Goal: Task Accomplishment & Management: Manage account settings

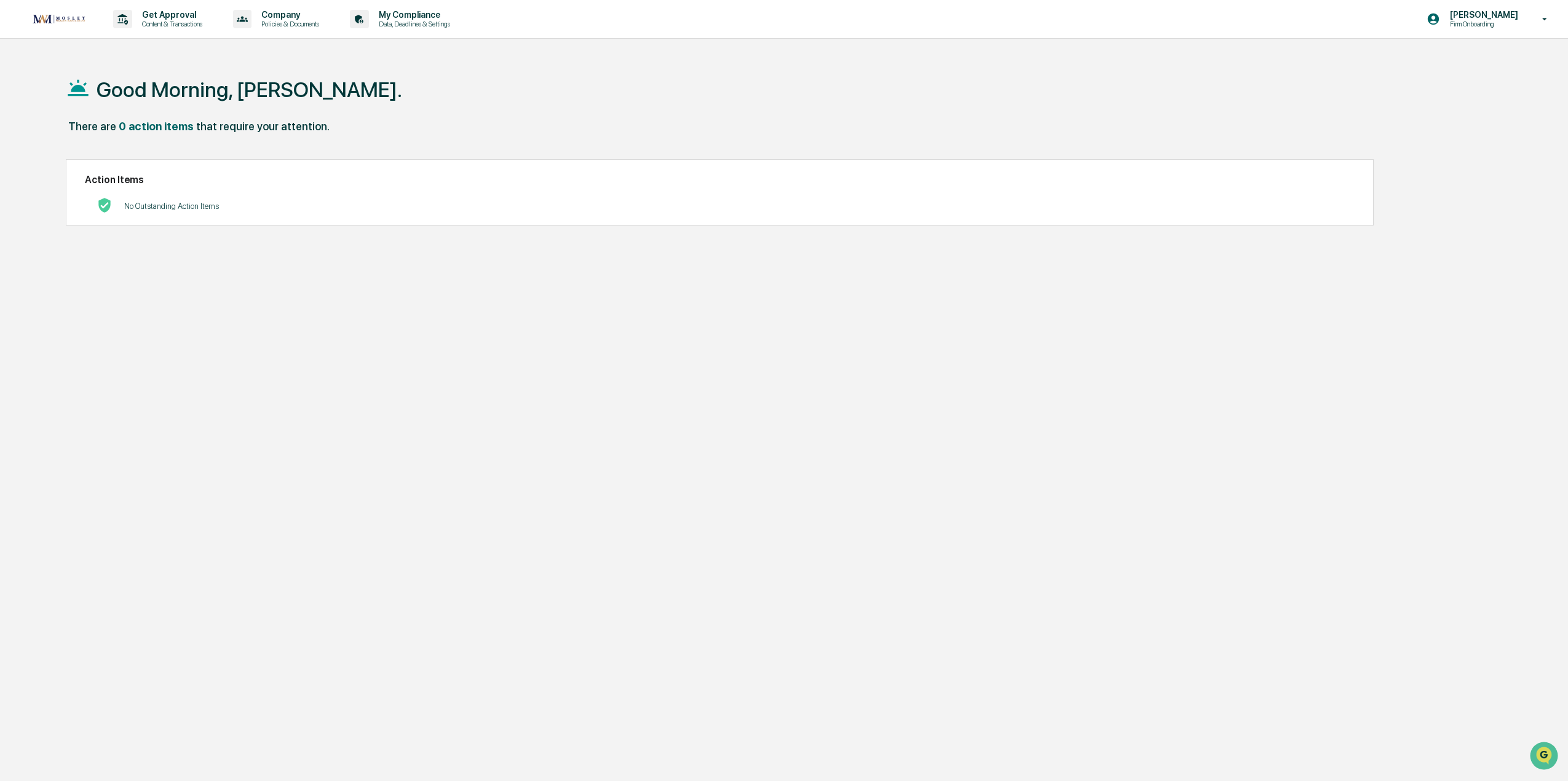
click at [829, 61] on div "Good Morning, [PERSON_NAME]." at bounding box center [771, 89] width 1411 height 61
click at [1509, 23] on p "Firm Onboarding" at bounding box center [1482, 24] width 84 height 9
click at [1343, 29] on div at bounding box center [787, 390] width 1574 height 781
click at [402, 16] on p "My Compliance" at bounding box center [412, 15] width 87 height 10
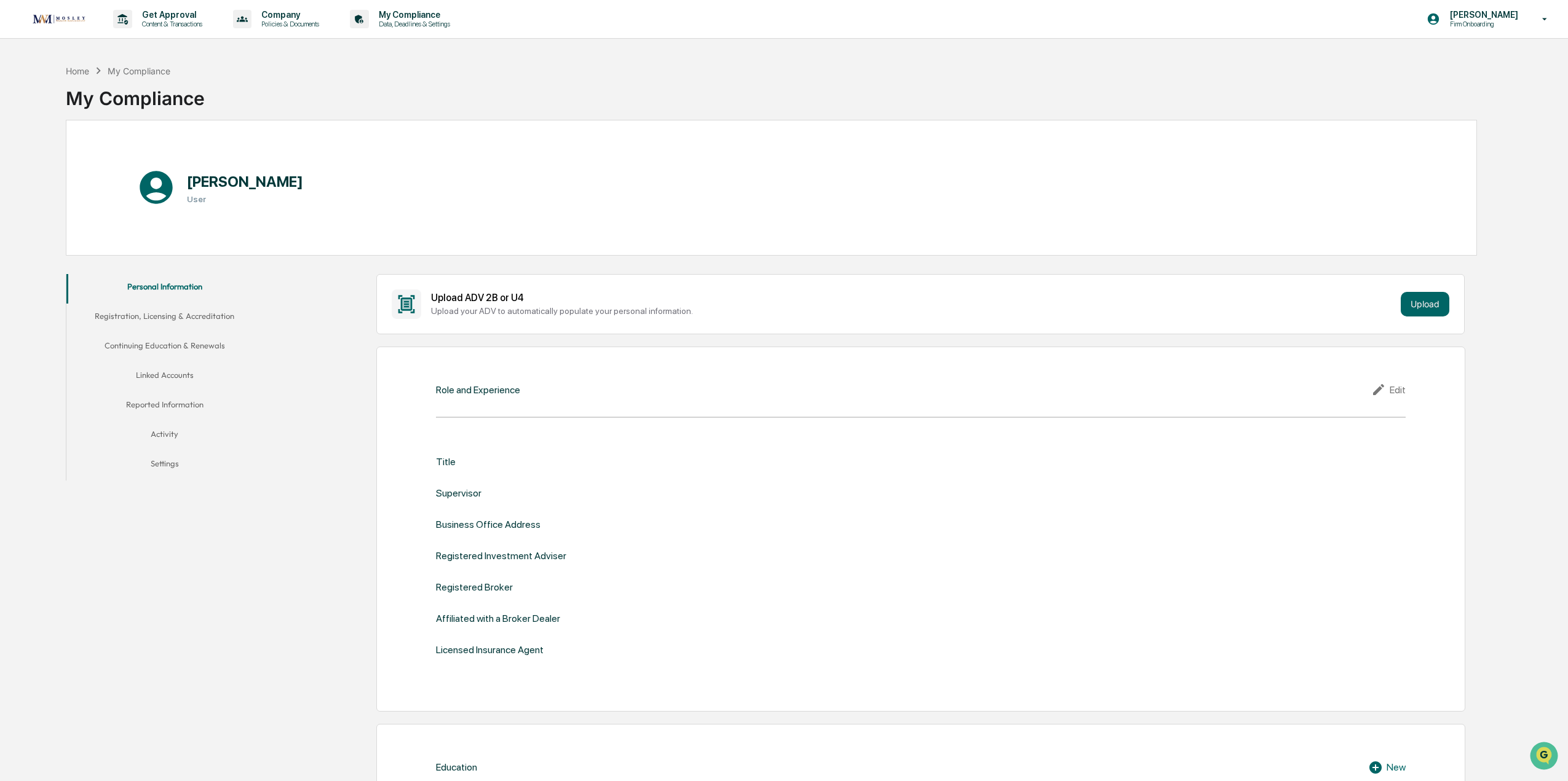
click at [162, 381] on button "Linked Accounts" at bounding box center [164, 377] width 196 height 29
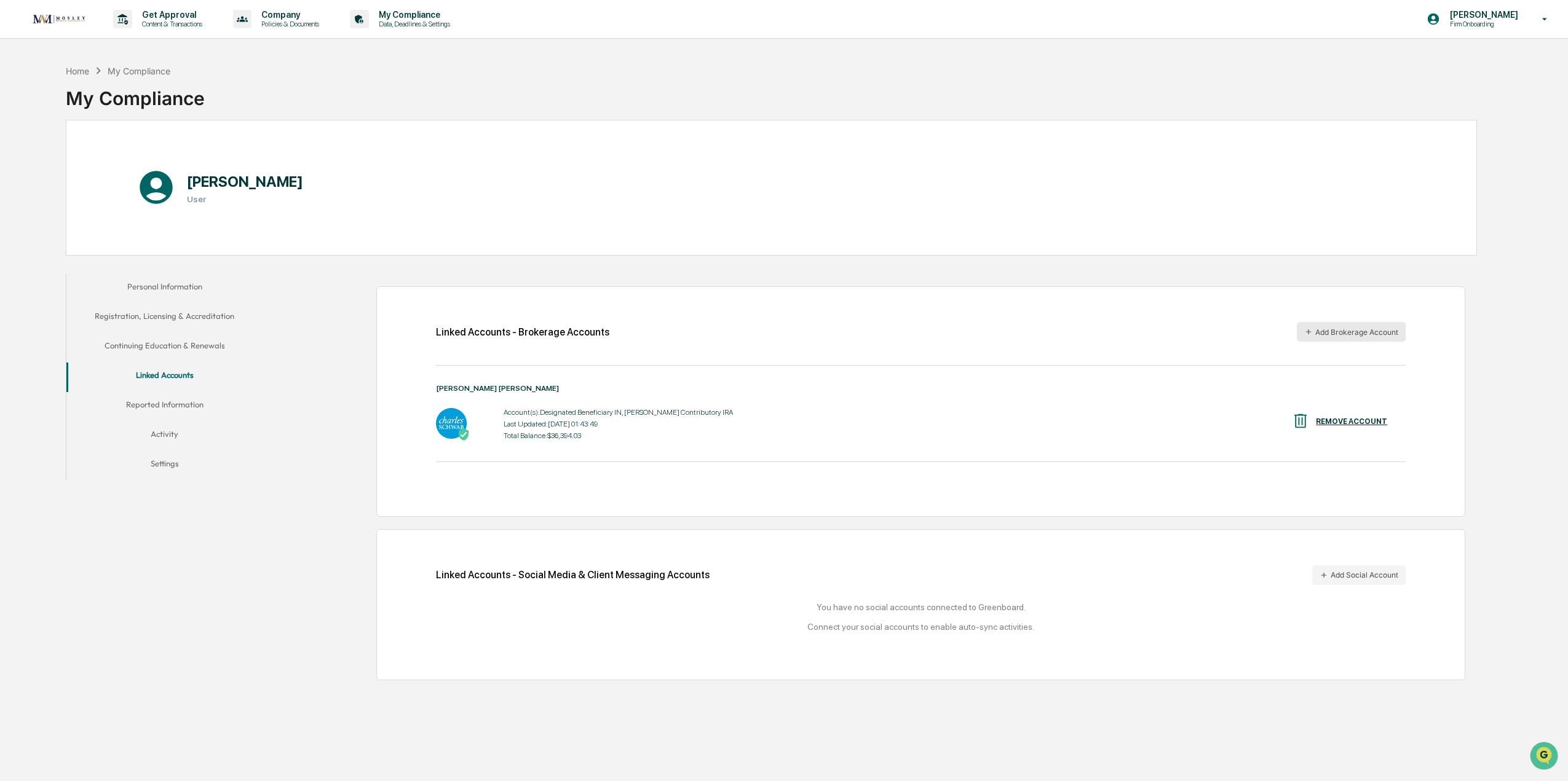
click at [1378, 329] on button "Add Brokerage Account" at bounding box center [1351, 331] width 109 height 19
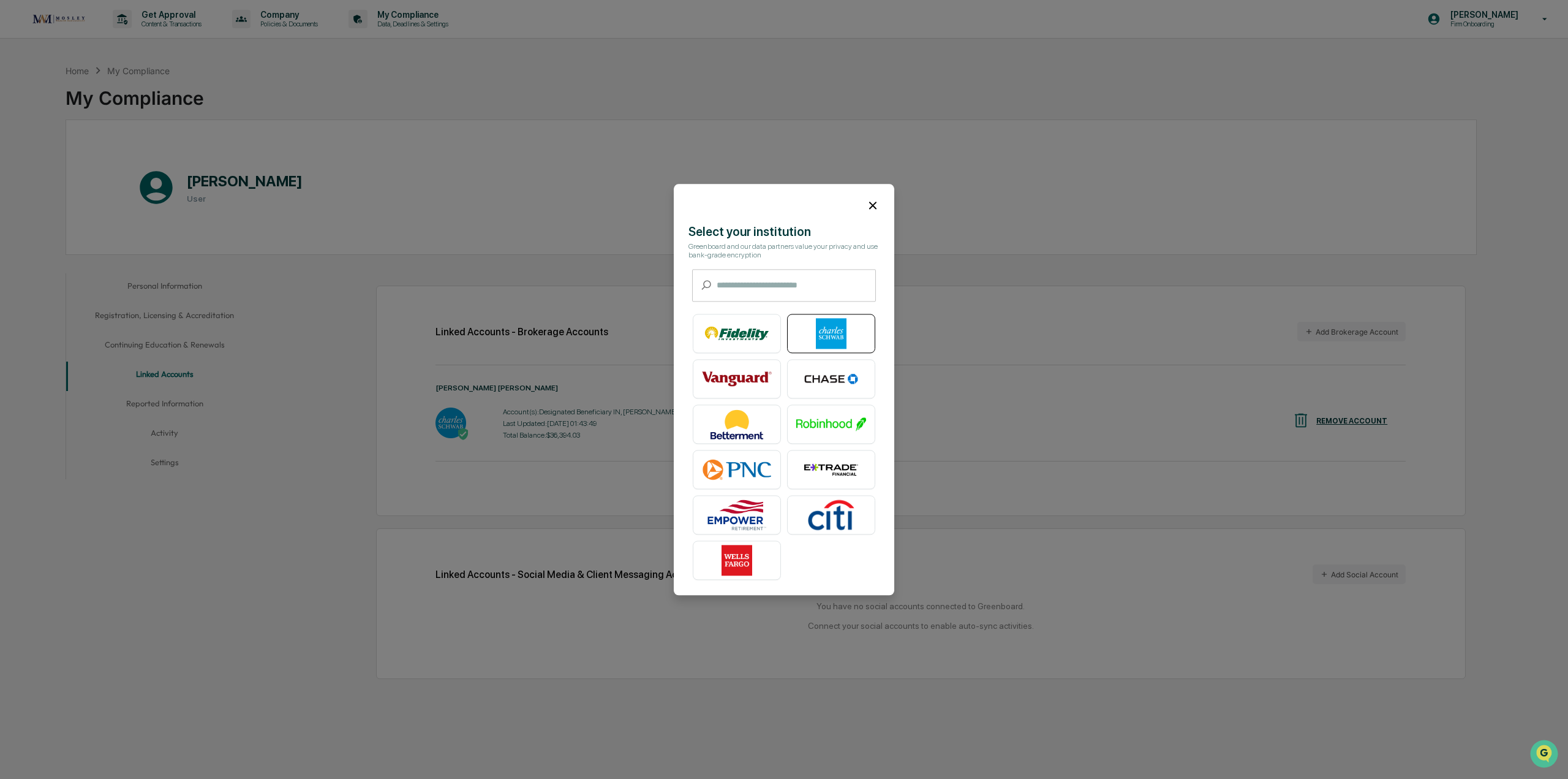
click at [830, 347] on img at bounding box center [831, 333] width 70 height 31
click at [876, 203] on icon at bounding box center [873, 205] width 8 height 8
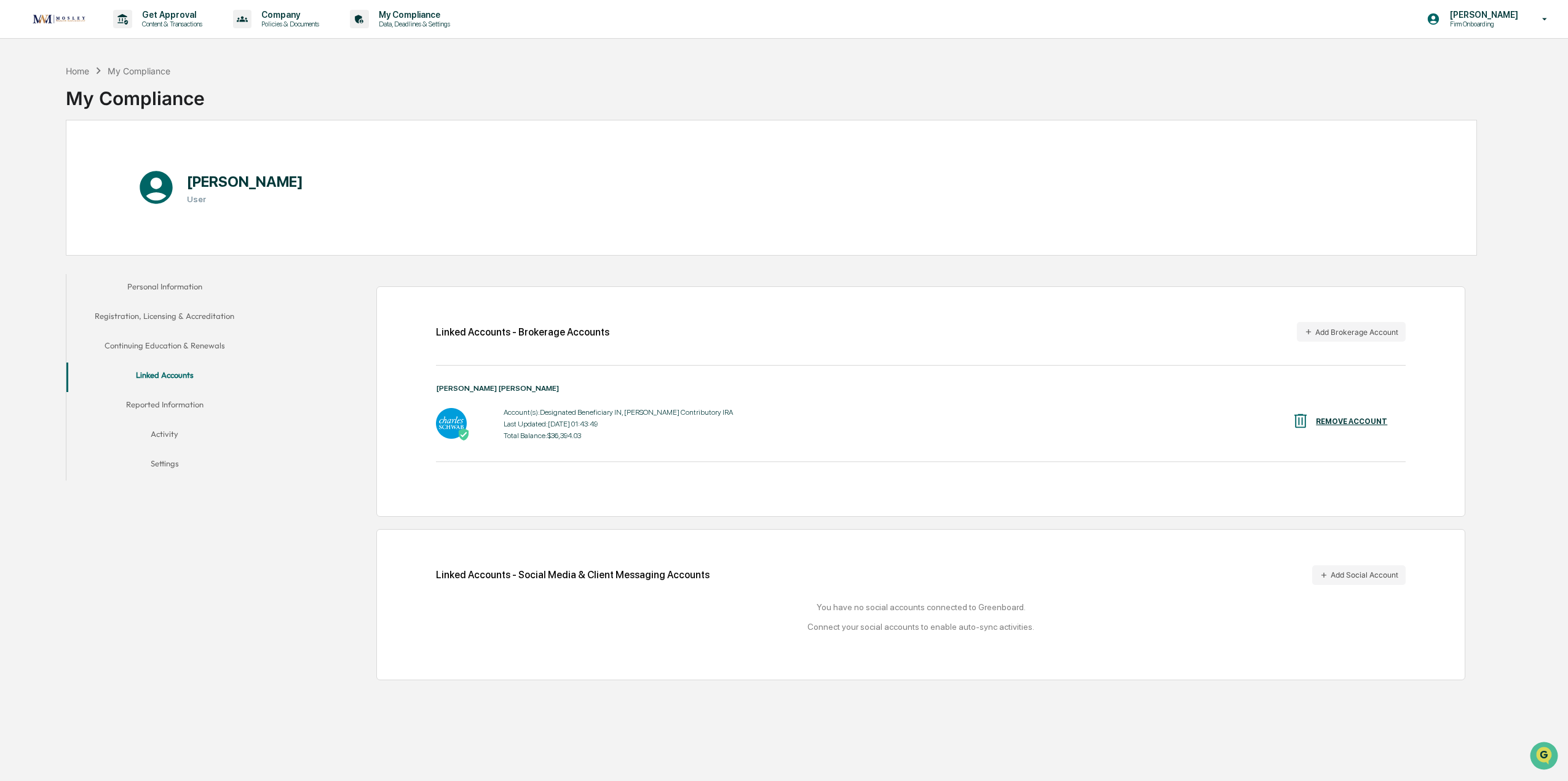
click at [195, 340] on button "Continuing Education & Renewals" at bounding box center [164, 348] width 196 height 29
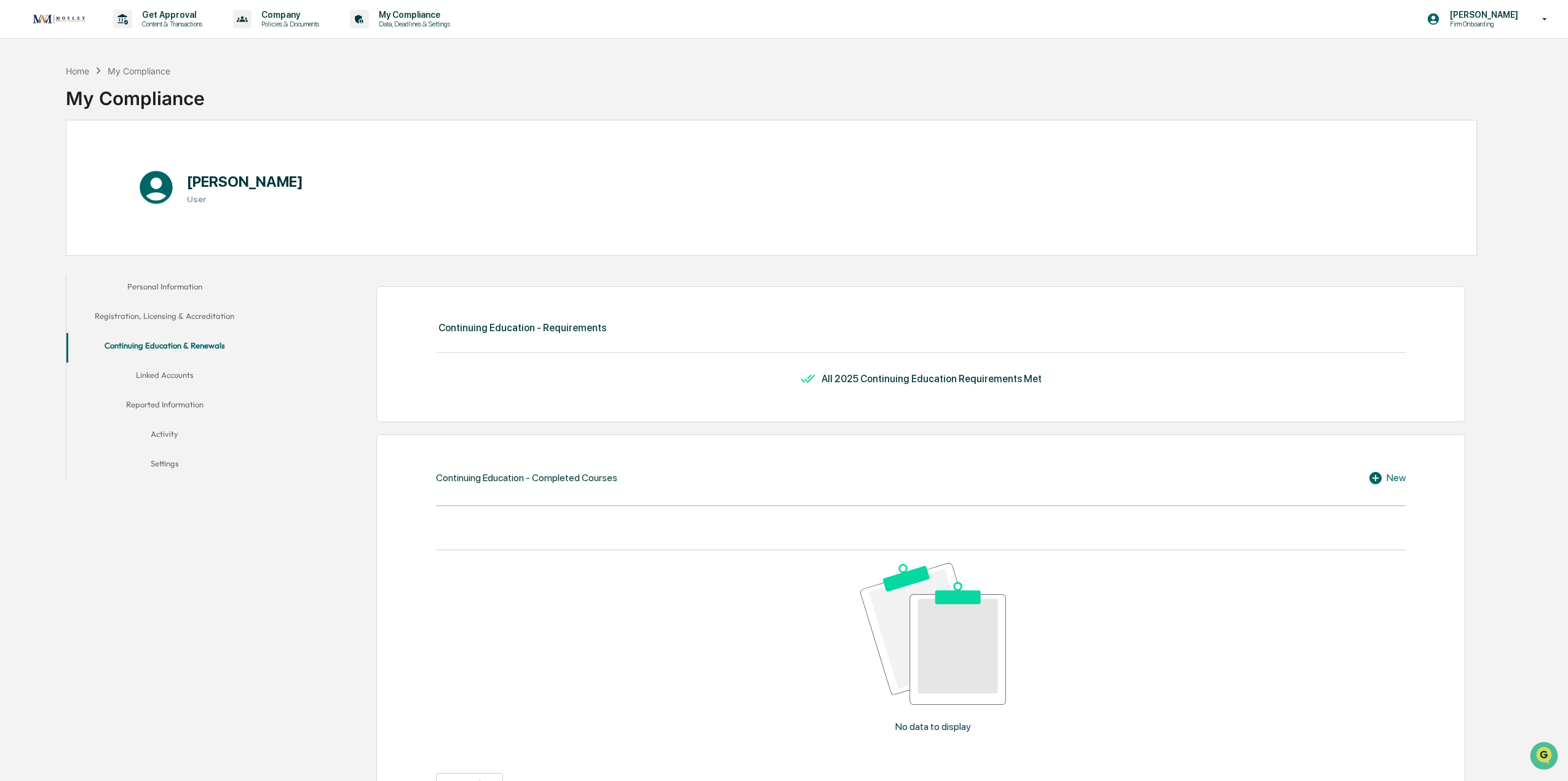
click at [144, 404] on button "Reported Information" at bounding box center [164, 406] width 196 height 29
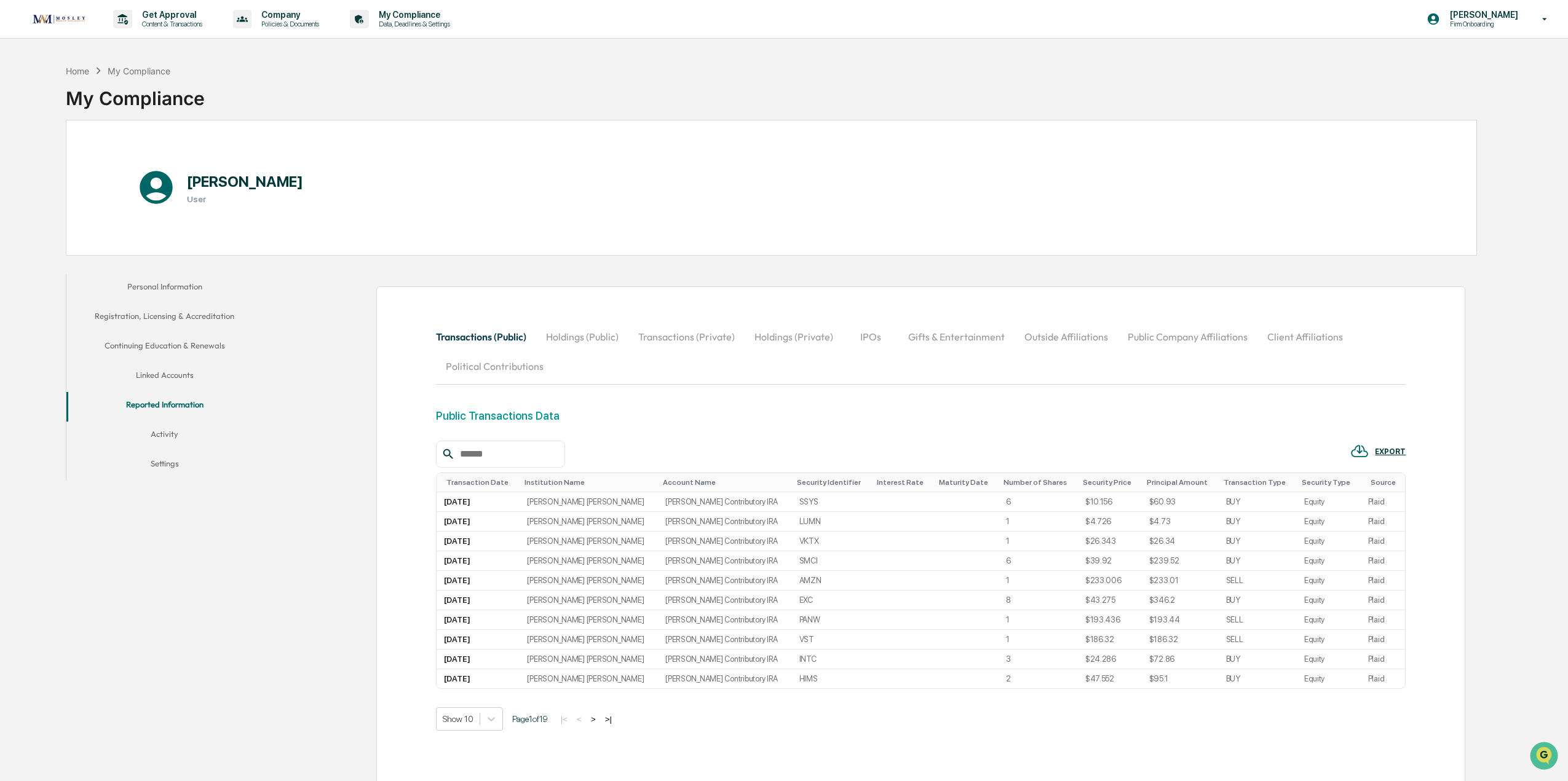
click at [1056, 337] on button "Outside Affiliations" at bounding box center [1066, 336] width 104 height 29
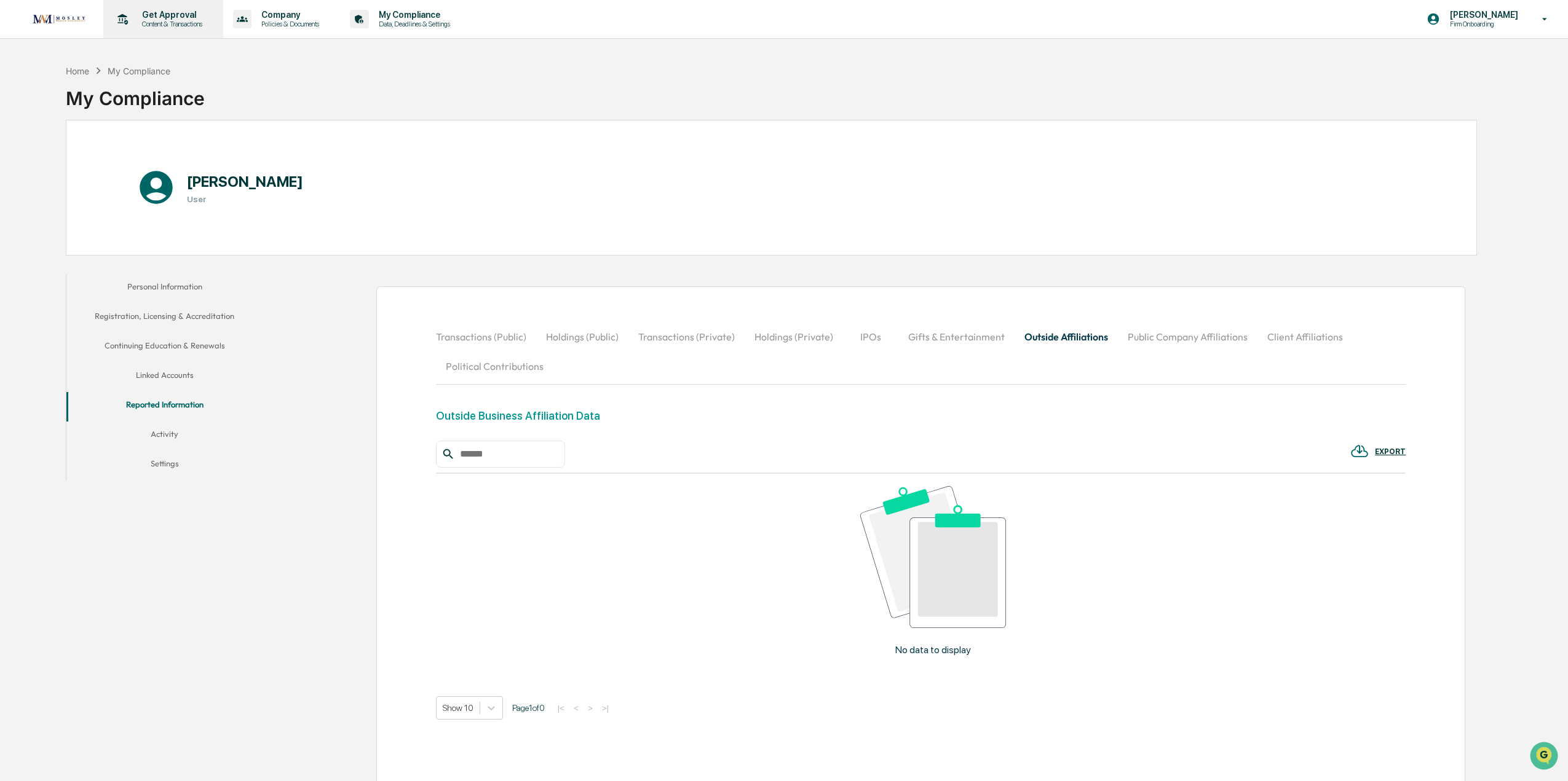
click at [153, 23] on p "Content & Transactions" at bounding box center [170, 24] width 76 height 9
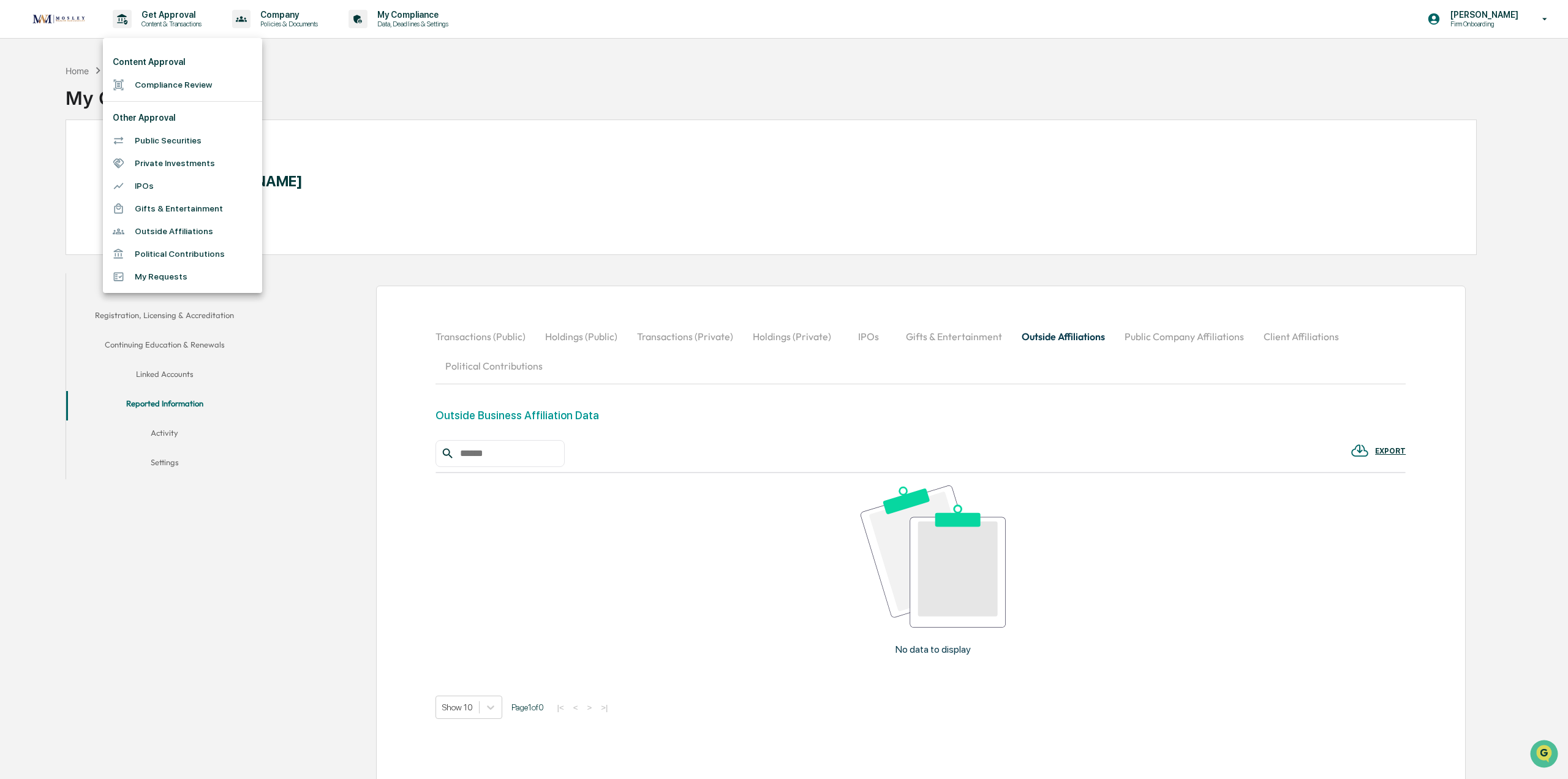
click at [437, 93] on div at bounding box center [784, 389] width 1568 height 779
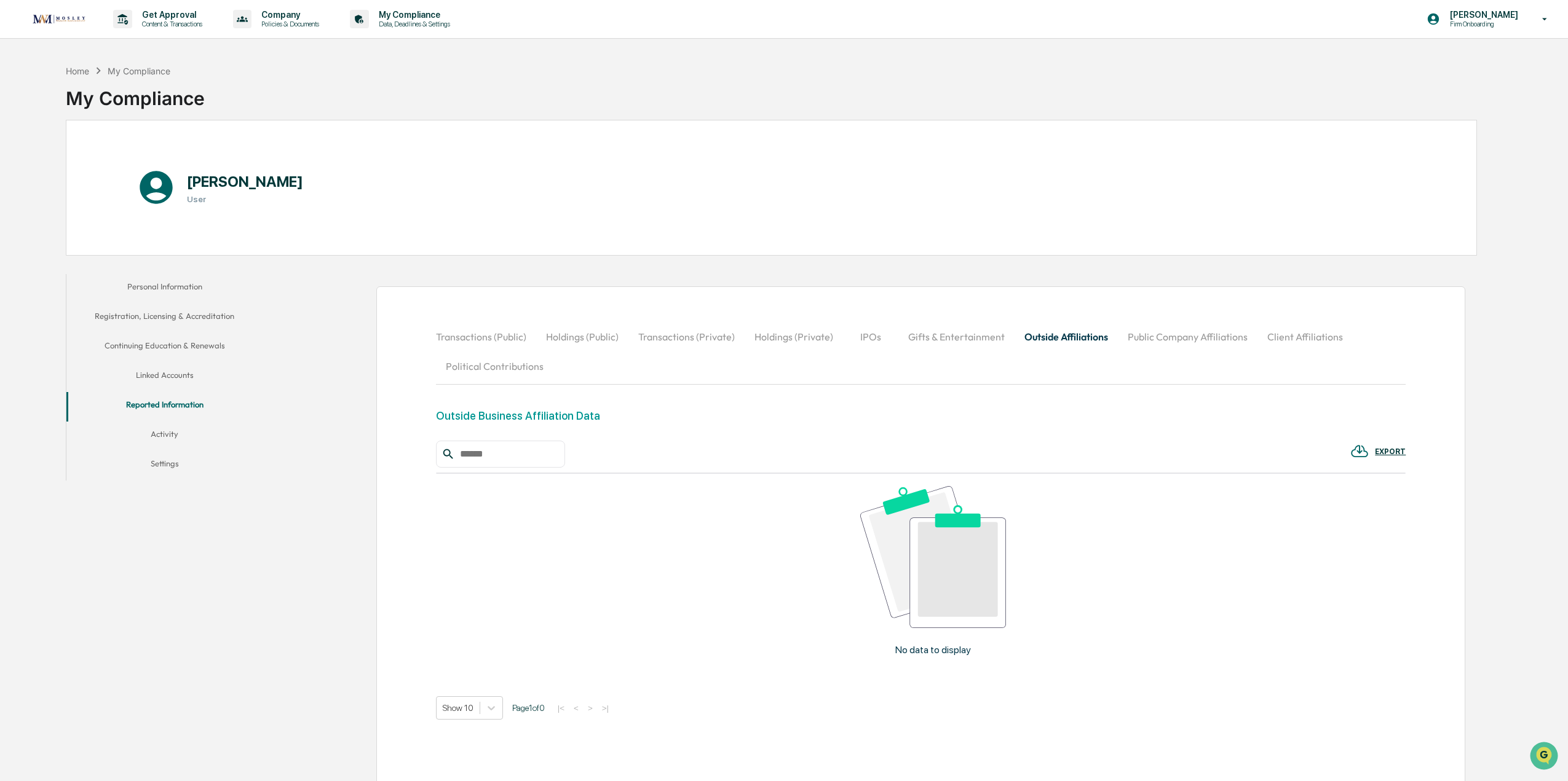
click at [191, 280] on button "Personal Information" at bounding box center [164, 289] width 196 height 29
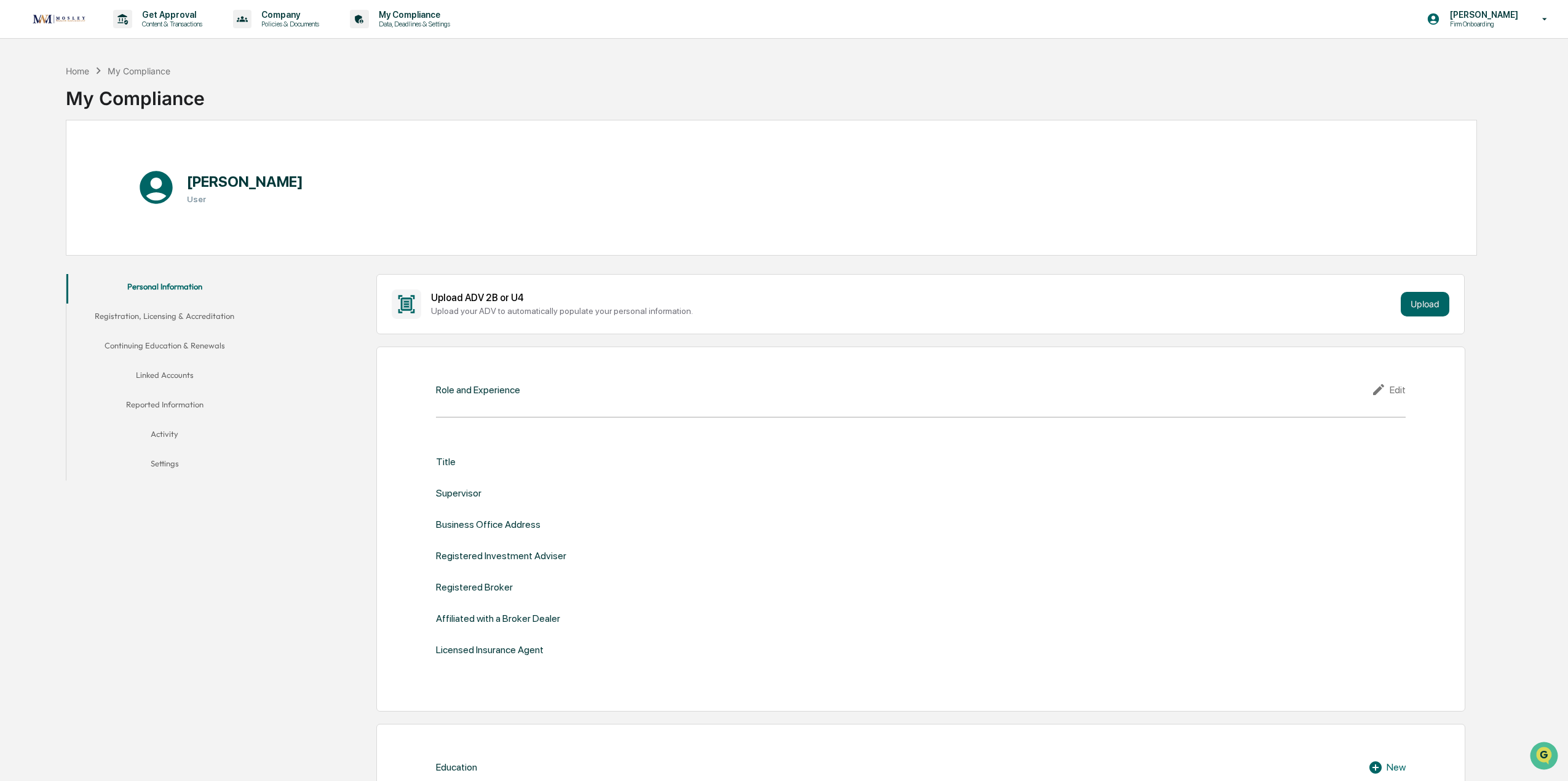
click at [190, 311] on button "Registration, Licensing & Accreditation" at bounding box center [164, 318] width 196 height 29
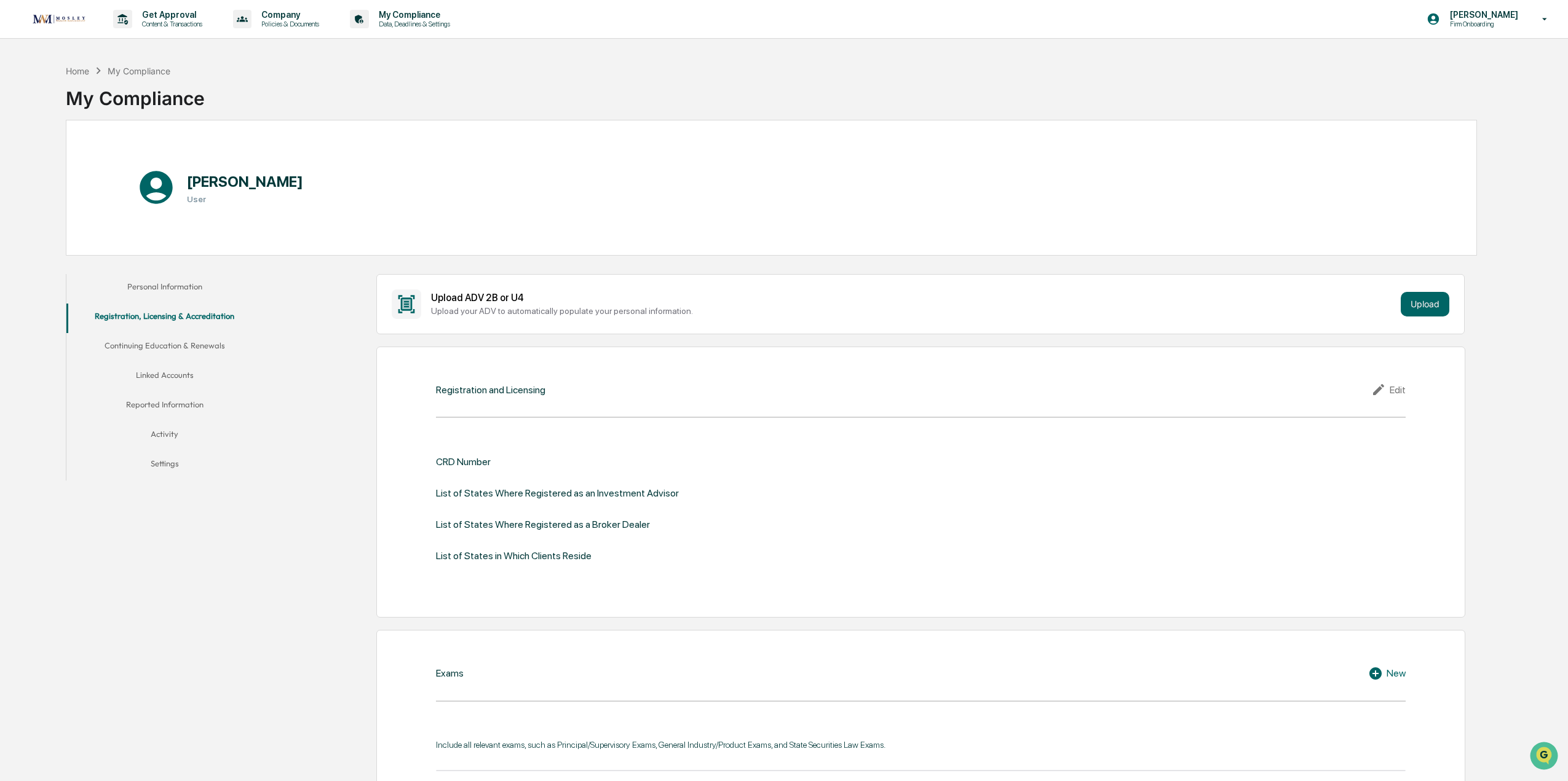
click at [195, 344] on button "Continuing Education & Renewals" at bounding box center [164, 348] width 196 height 29
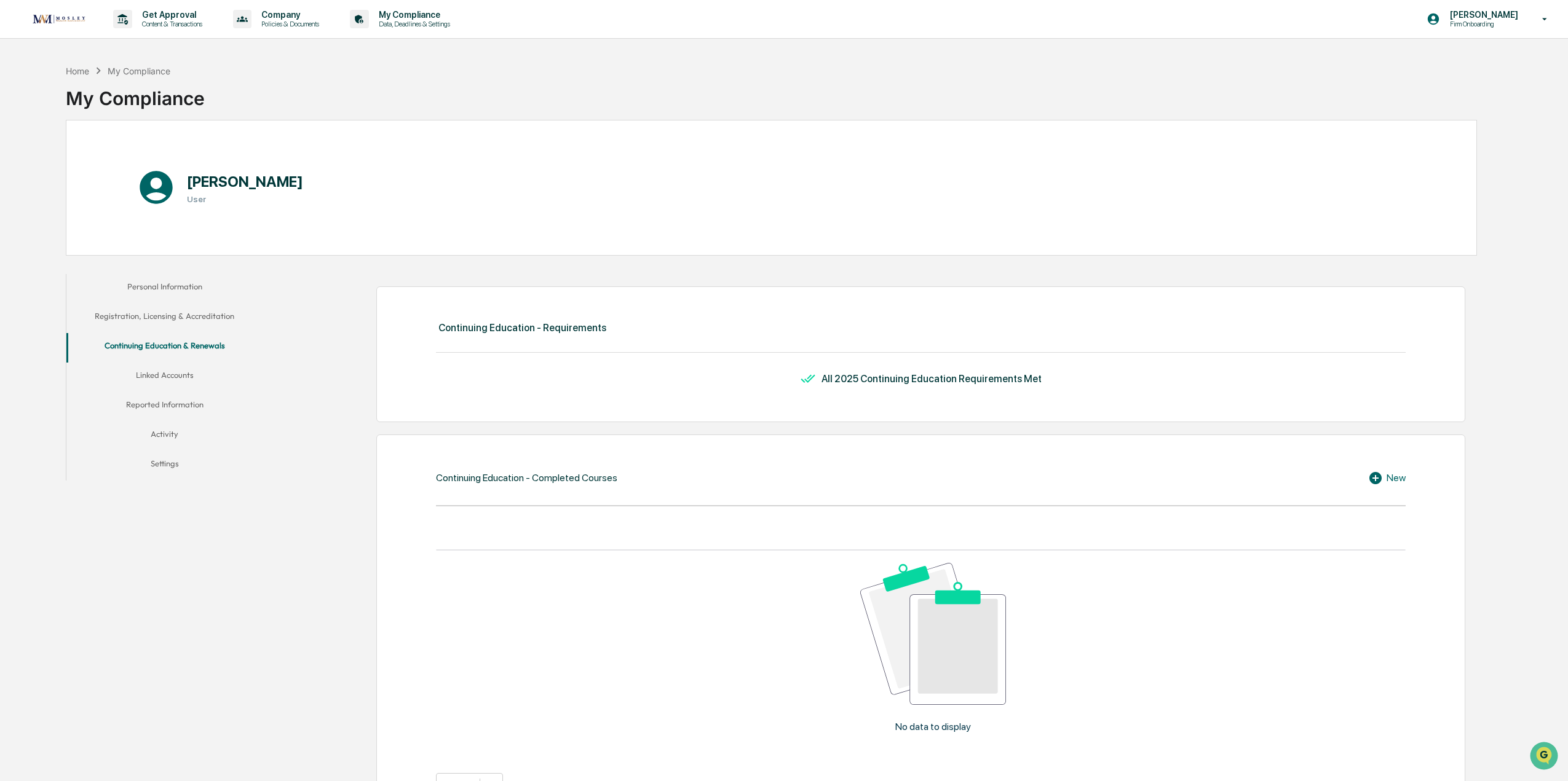
click at [179, 401] on button "Reported Information" at bounding box center [164, 406] width 196 height 29
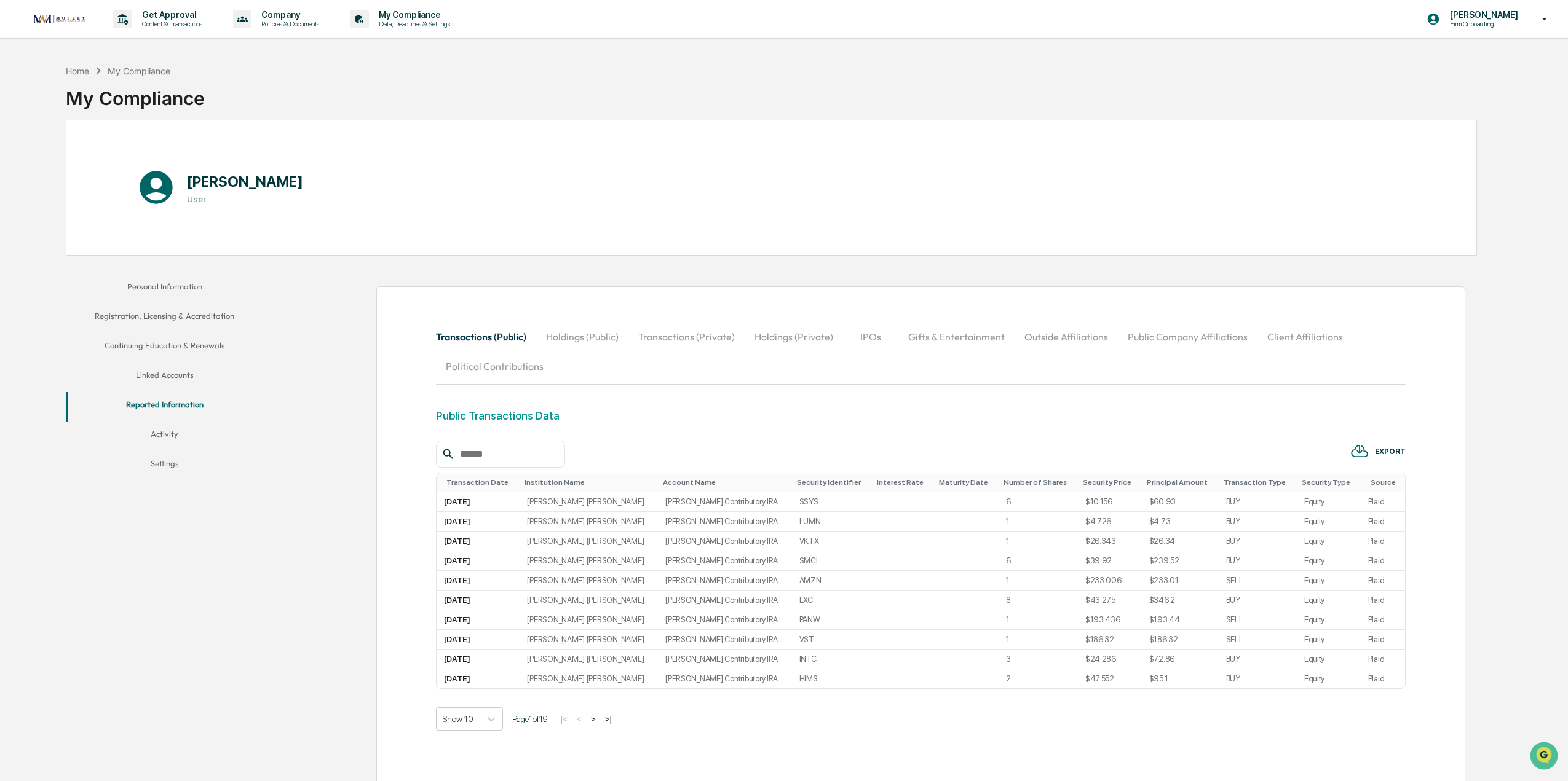
click at [167, 432] on button "Activity" at bounding box center [164, 436] width 196 height 29
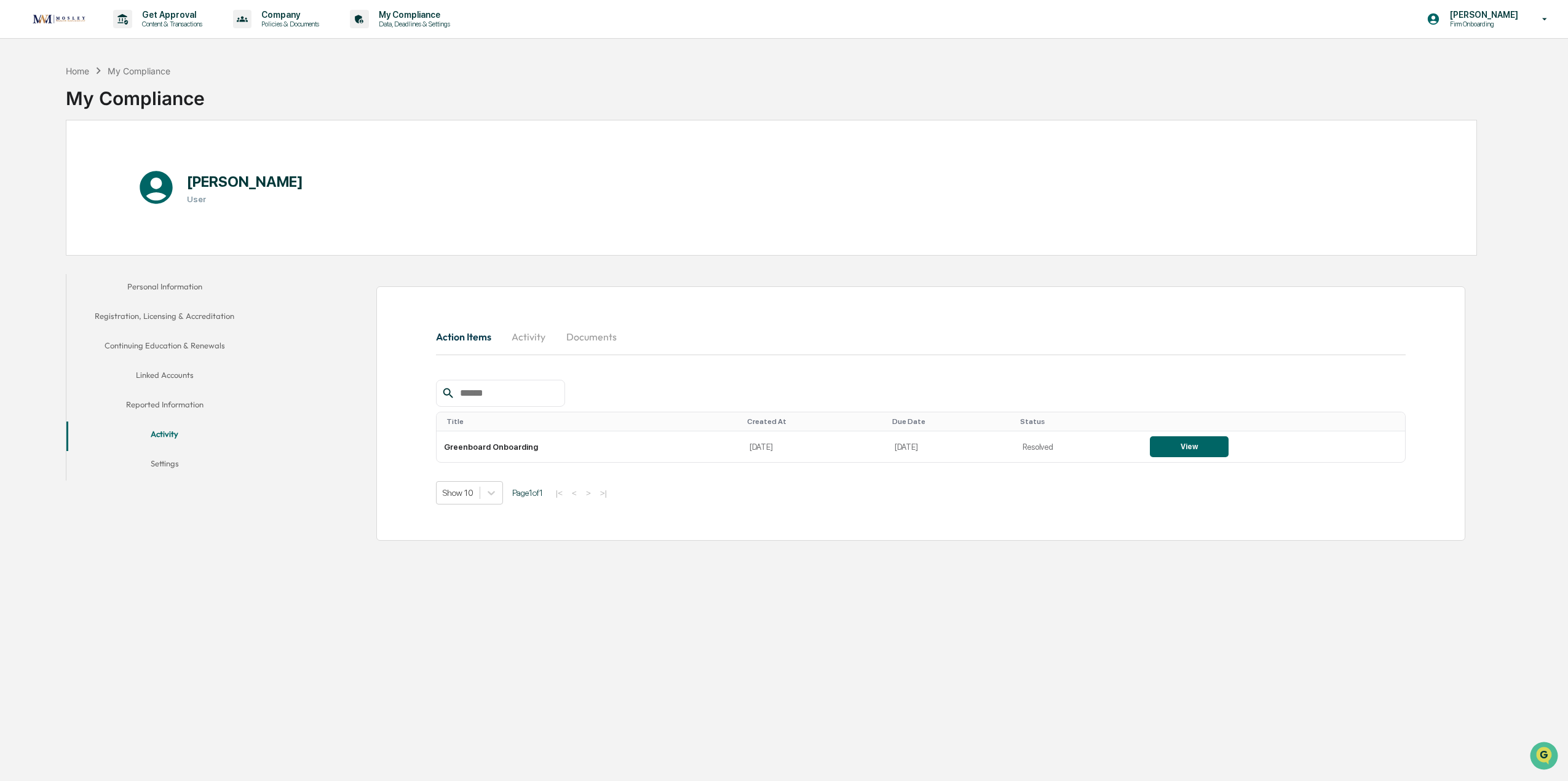
click at [556, 27] on div "Get Approval Content & Transactions Company Policies & Documents My Compliance …" at bounding box center [784, 19] width 1568 height 39
